Goal: Information Seeking & Learning: Learn about a topic

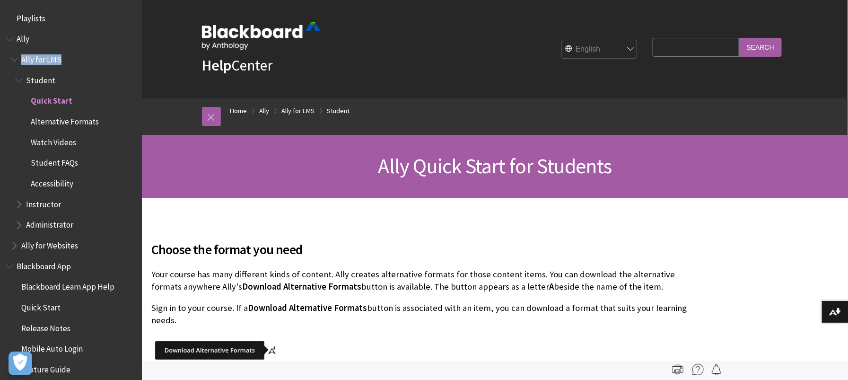
drag, startPoint x: 131, startPoint y: 28, endPoint x: 135, endPoint y: 55, distance: 27.2
click at [135, 55] on div "All Products Playlists Playlists Ally Ally for LMS Student Quick Start Alternat…" at bounding box center [71, 190] width 142 height 380
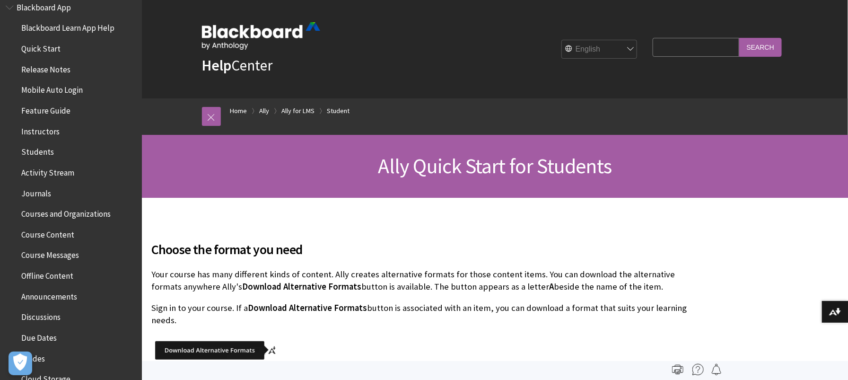
scroll to position [261, 0]
click at [60, 231] on span "Course Content" at bounding box center [47, 231] width 53 height 13
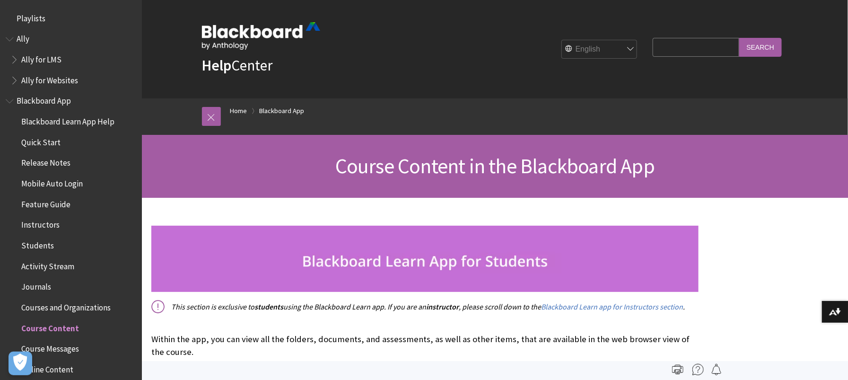
click at [9, 39] on span "Book outline for Anthology Ally Help" at bounding box center [11, 37] width 10 height 12
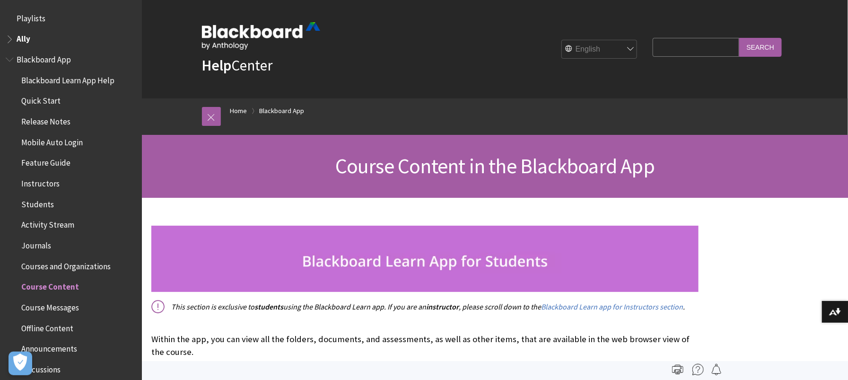
click at [9, 39] on span "Book outline for Anthology Ally Help" at bounding box center [11, 37] width 10 height 12
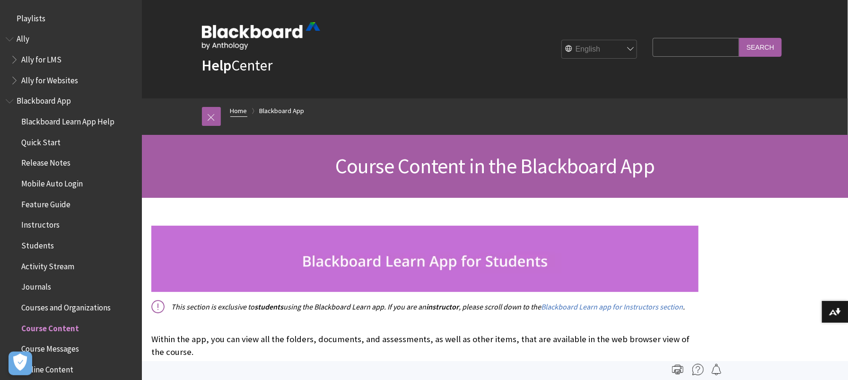
click at [244, 108] on link "Home" at bounding box center [238, 111] width 17 height 12
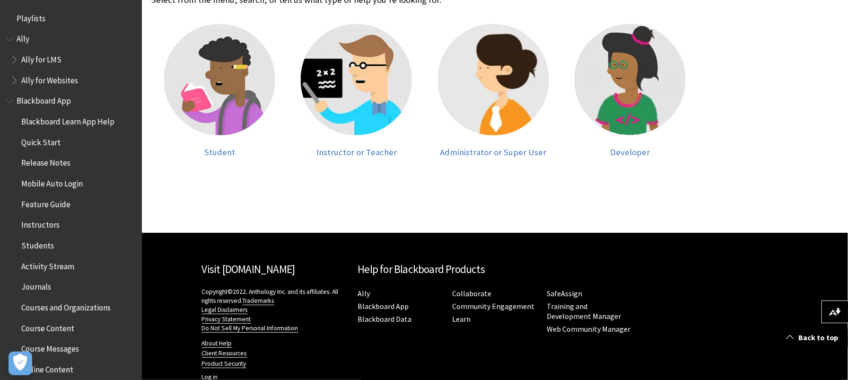
scroll to position [258, 0]
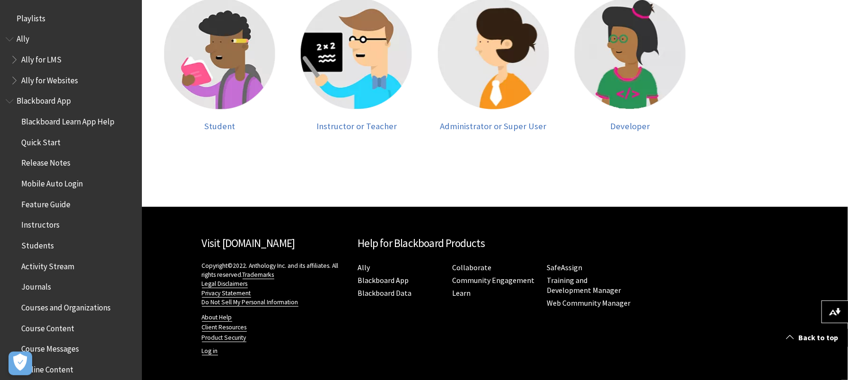
click at [46, 222] on span "Instructors" at bounding box center [40, 223] width 38 height 13
